Goal: Register for event/course

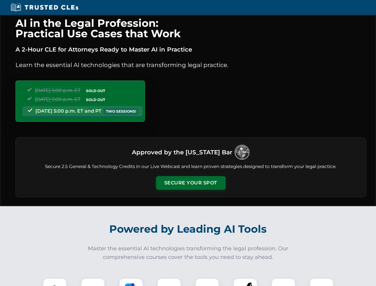
click at [191, 183] on button "Secure Your Spot" at bounding box center [191, 183] width 70 height 14
click at [55, 282] on img at bounding box center [54, 290] width 17 height 17
